Goal: Information Seeking & Learning: Check status

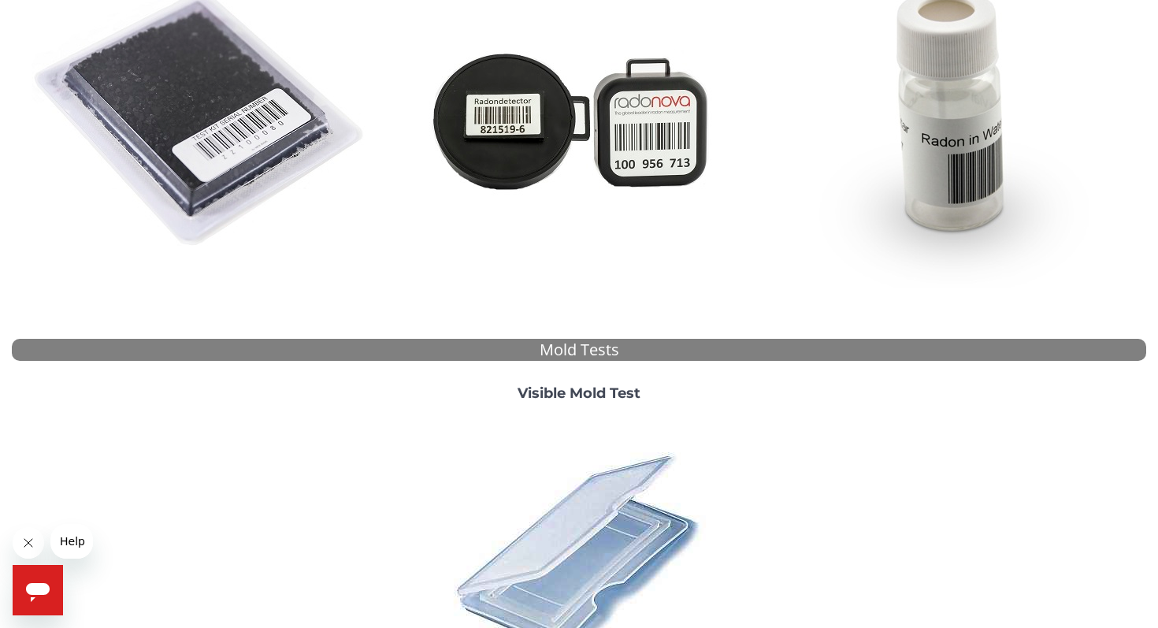
scroll to position [318, 0]
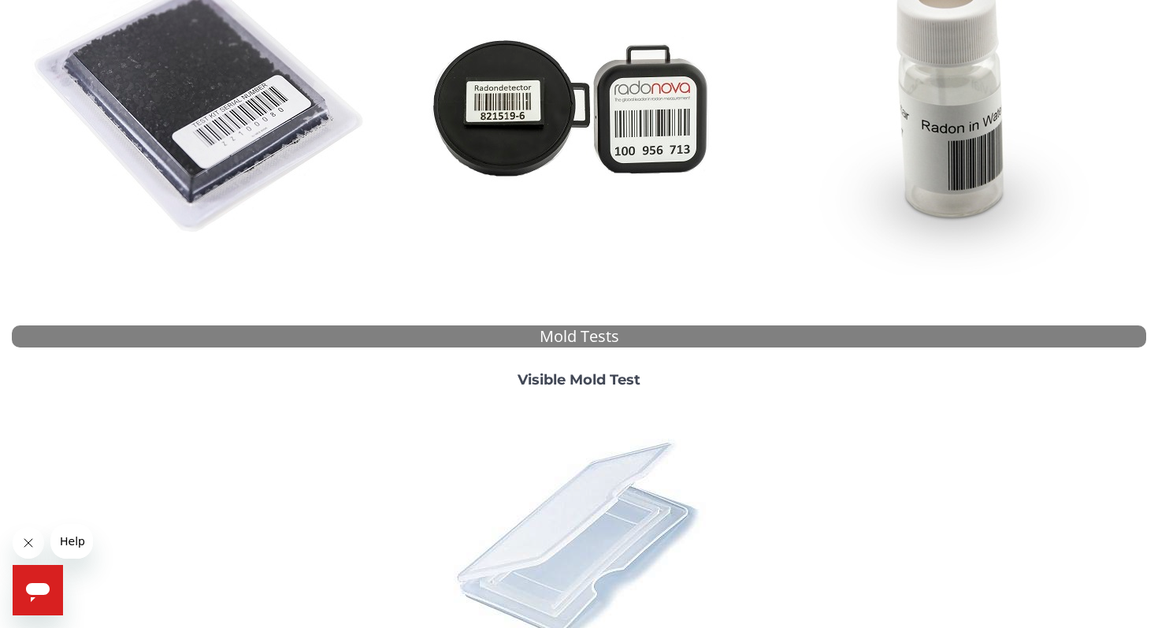
click at [556, 530] on img at bounding box center [579, 539] width 276 height 276
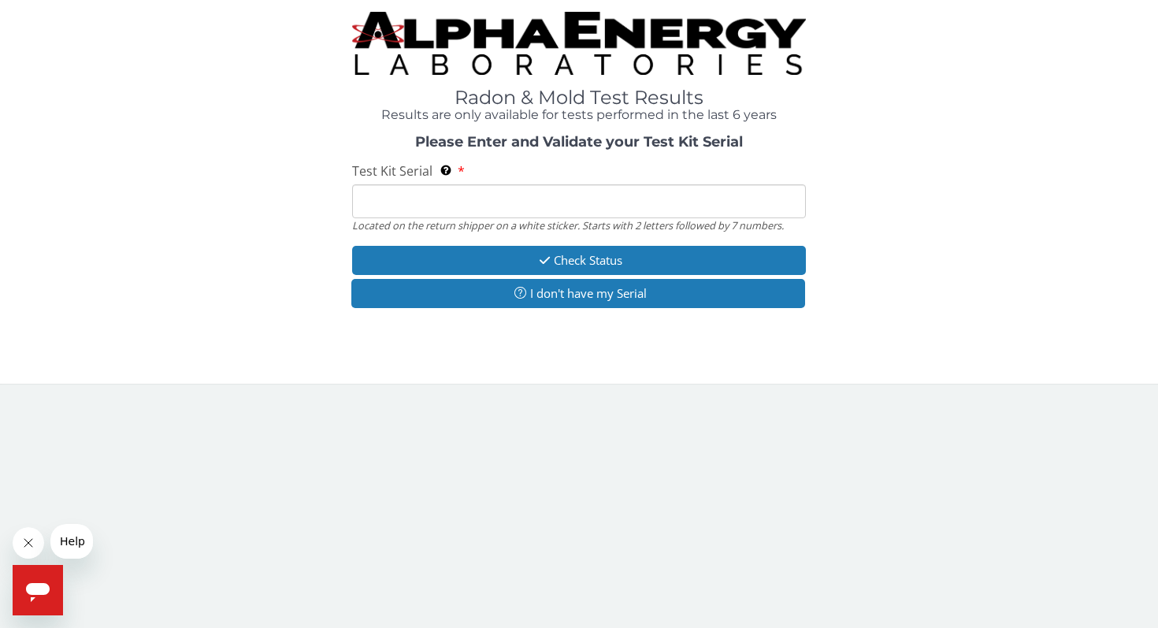
click at [457, 199] on input "Test Kit Serial Located on the return shipper on a white sticker. Starts with 2…" at bounding box center [579, 201] width 454 height 34
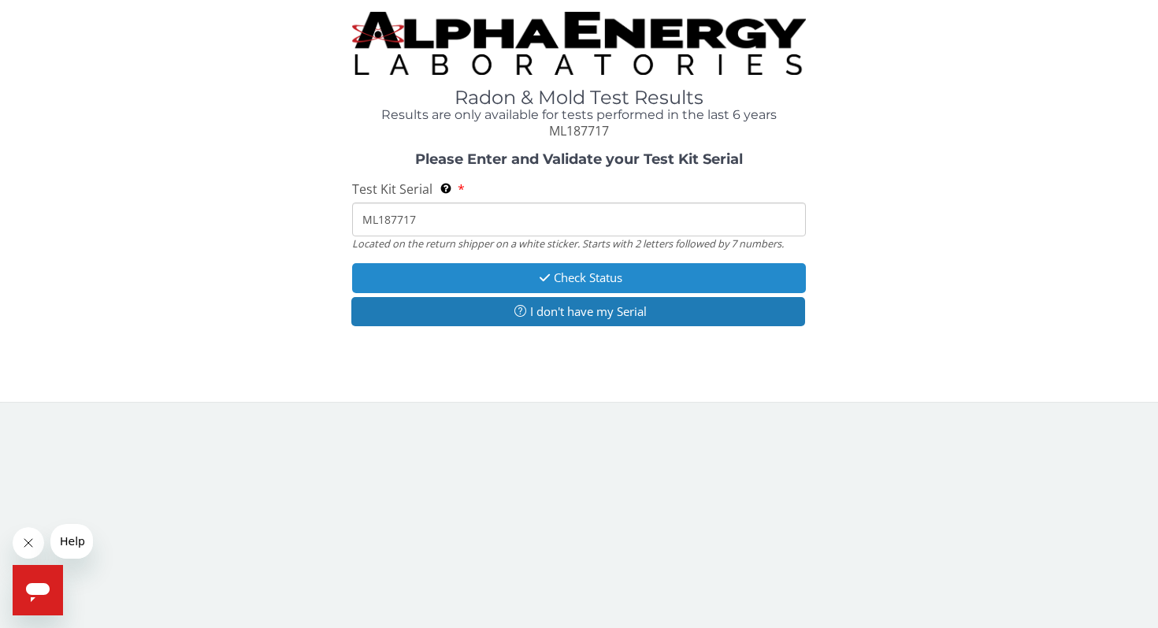
type input "ML187717"
click at [470, 284] on button "Check Status" at bounding box center [579, 277] width 454 height 29
